Goal: Navigation & Orientation: Find specific page/section

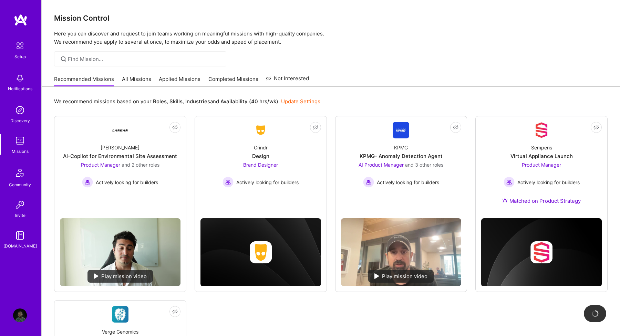
scroll to position [139, 0]
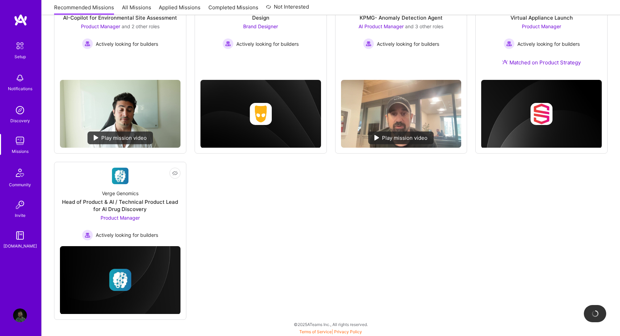
click at [16, 148] on div "Missions" at bounding box center [20, 151] width 17 height 7
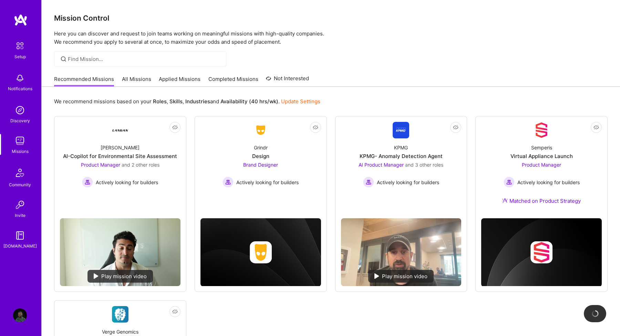
click at [169, 81] on link "Applied Missions" at bounding box center [180, 80] width 42 height 11
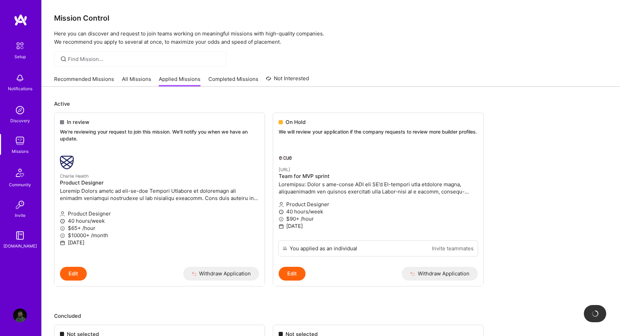
click at [235, 82] on link "Completed Missions" at bounding box center [234, 80] width 50 height 11
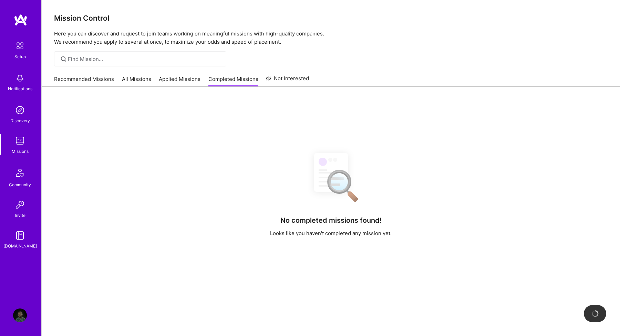
click at [97, 82] on link "Recommended Missions" at bounding box center [84, 80] width 60 height 11
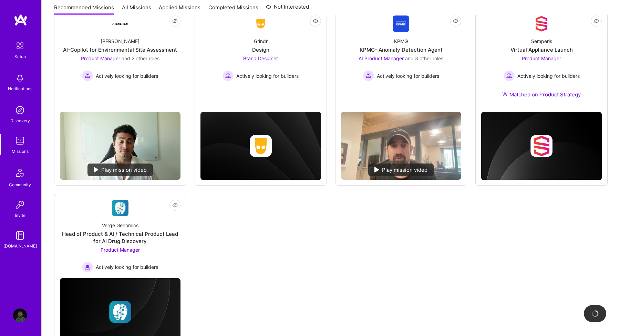
scroll to position [99, 0]
